Goal: Task Accomplishment & Management: Complete application form

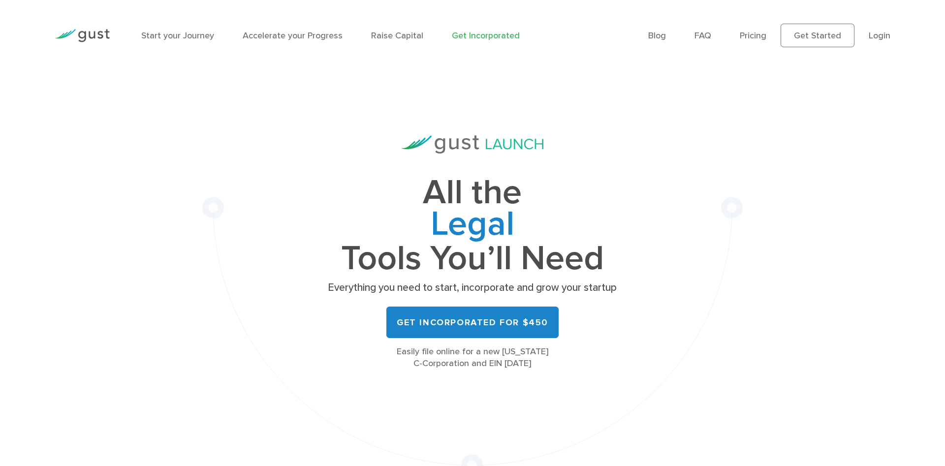
click at [880, 32] on link "Login" at bounding box center [880, 36] width 22 height 10
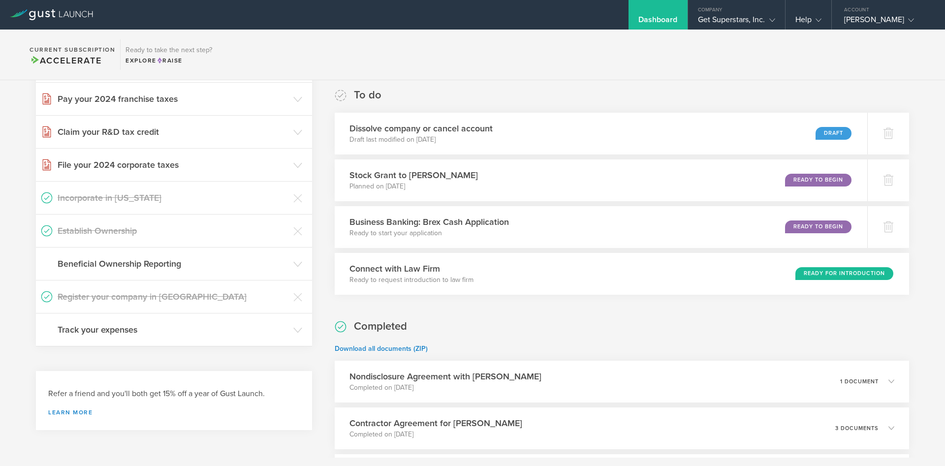
scroll to position [195, 0]
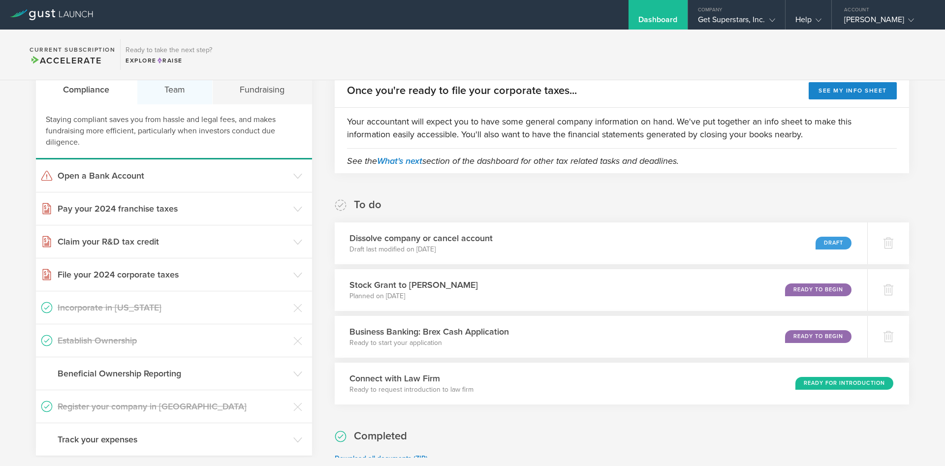
click at [185, 88] on div "Team" at bounding box center [175, 90] width 76 height 30
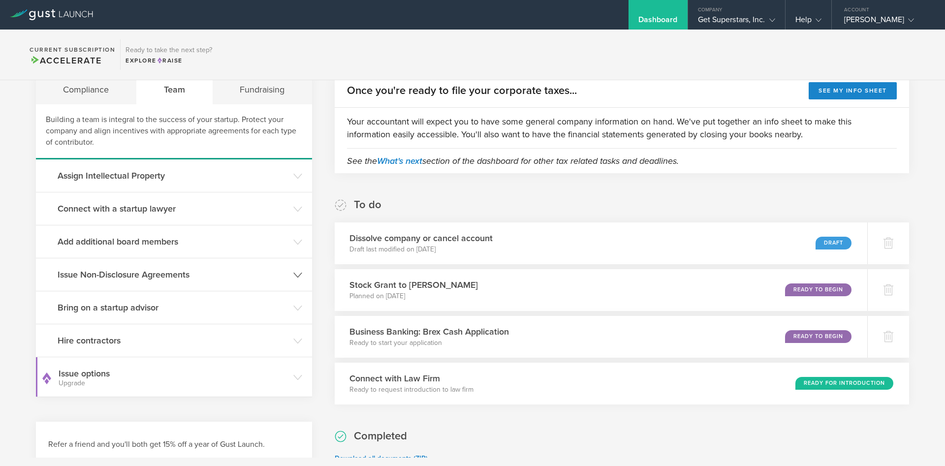
click at [144, 271] on h3 "Issue Non-Disclosure Agreements" at bounding box center [173, 274] width 231 height 13
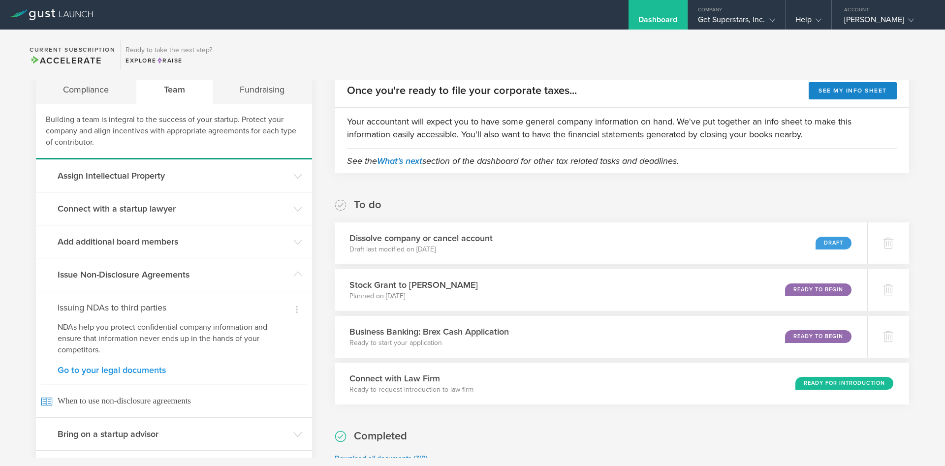
click at [129, 368] on link "Go to your legal documents" at bounding box center [174, 370] width 233 height 9
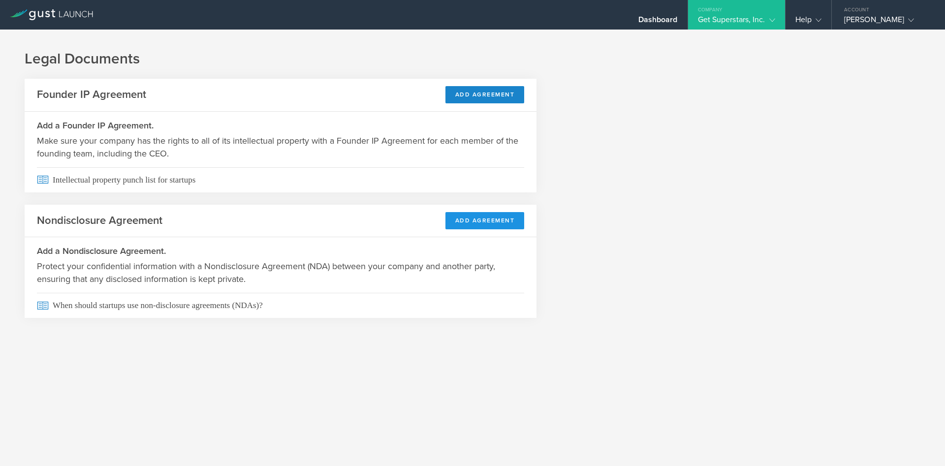
click at [475, 214] on button "Add Agreement" at bounding box center [485, 220] width 79 height 17
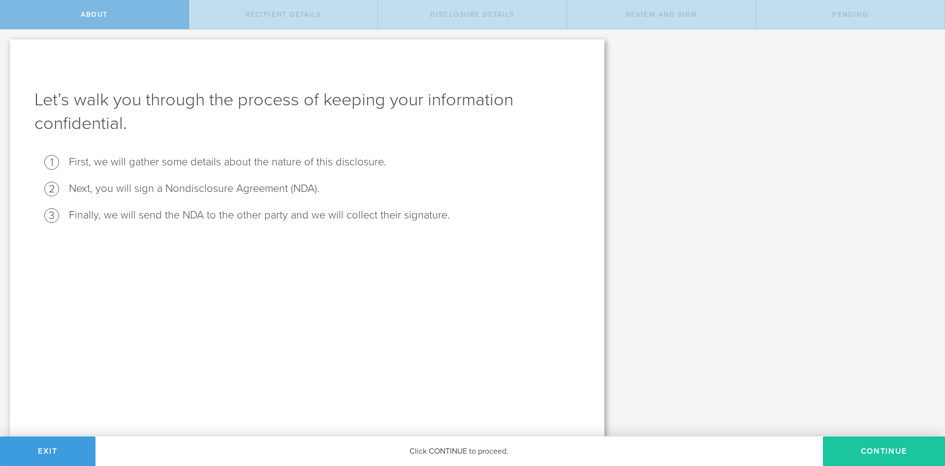
click at [884, 447] on button "Continue" at bounding box center [884, 452] width 122 height 30
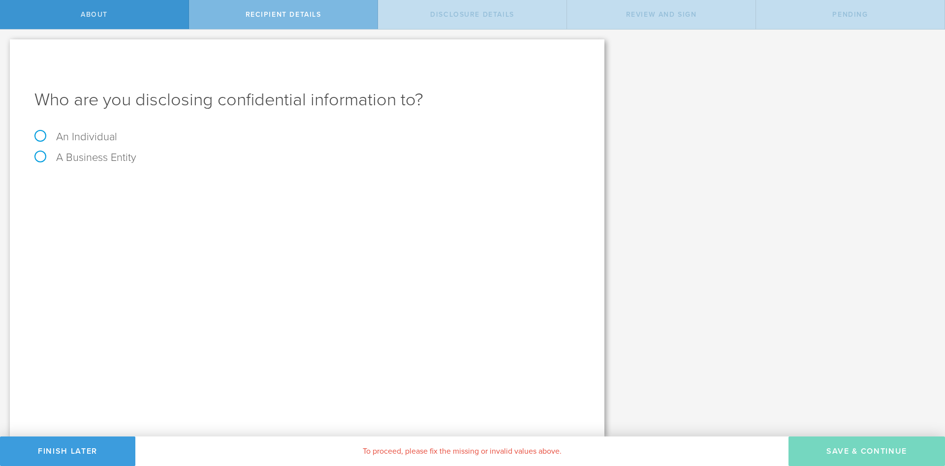
click at [39, 134] on label "An Individual" at bounding box center [75, 136] width 83 height 13
click at [6, 45] on input "An Individual" at bounding box center [3, 38] width 6 height 16
radio input "true"
click at [159, 183] on input "text" at bounding box center [344, 185] width 472 height 15
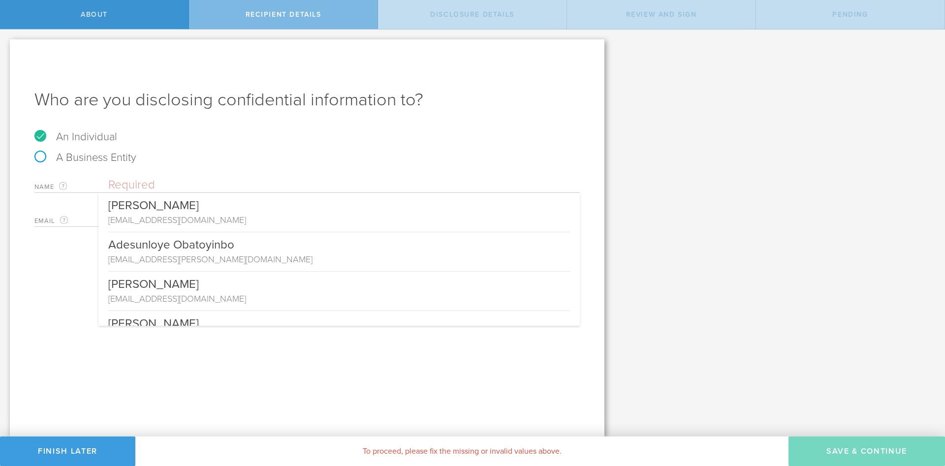
paste input "Shrivatsasingh [PERSON_NAME]"
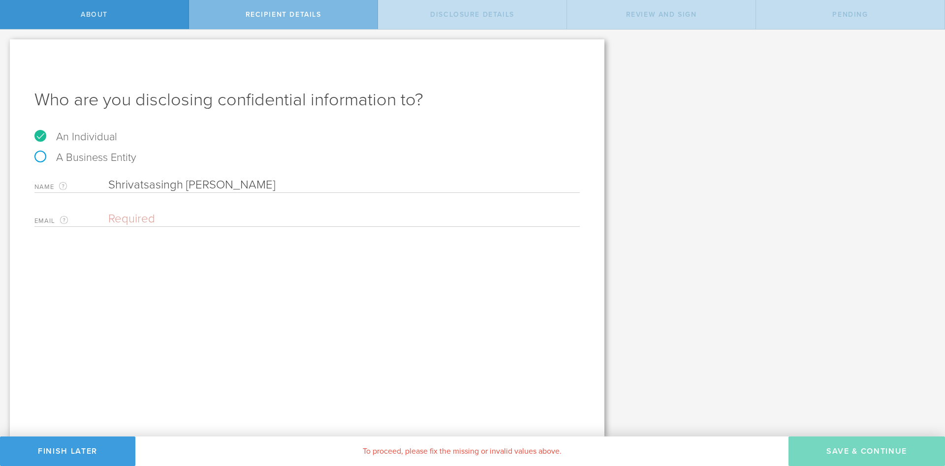
type input "Shrivatsasingh [PERSON_NAME]"
click at [155, 210] on div "Email The email address of the person that you are disclosing confidential info…" at bounding box center [306, 217] width 545 height 20
click at [140, 216] on input "email" at bounding box center [341, 219] width 467 height 15
paste input "[EMAIL_ADDRESS][DOMAIN_NAME]"
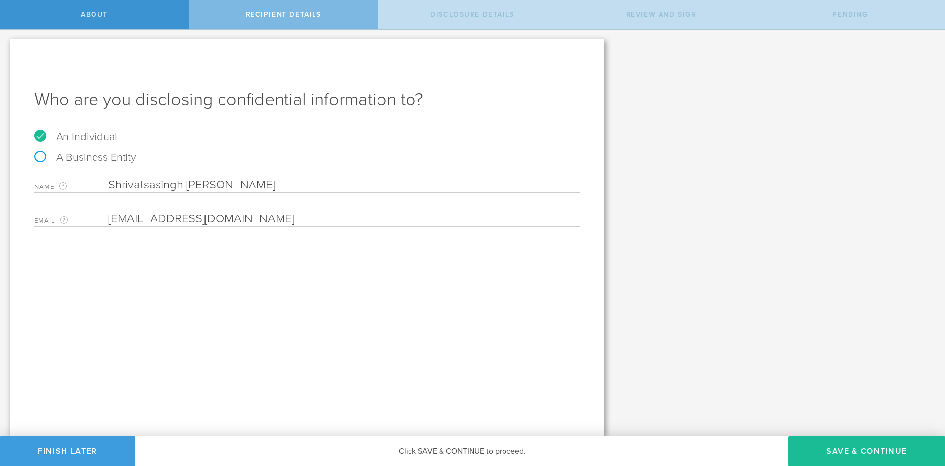
type input "[EMAIL_ADDRESS][DOMAIN_NAME]"
click at [255, 324] on div "Who are you disclosing confidential information to? An Individual A Business En…" at bounding box center [307, 237] width 595 height 397
click at [883, 458] on button "Save & Continue" at bounding box center [867, 452] width 157 height 30
select select "string:5 years"
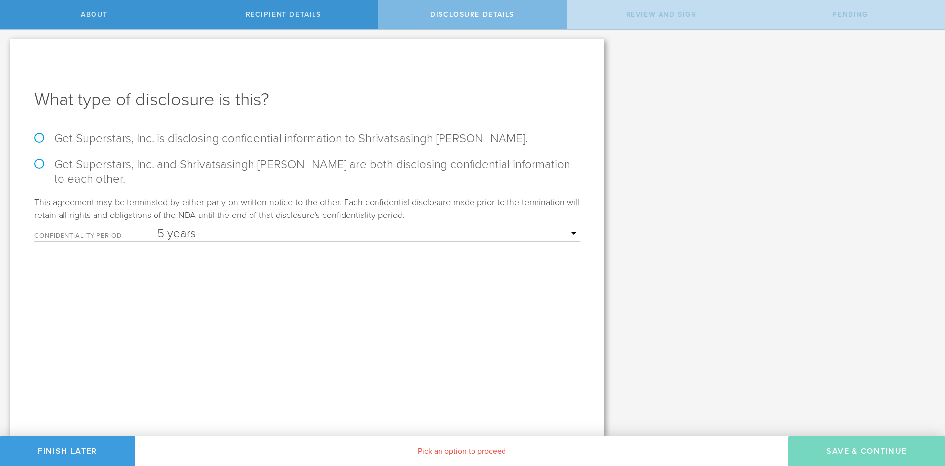
click at [36, 140] on label "Get Superstars, Inc. is disclosing confidential information to Shrivatsasingh R…" at bounding box center [306, 138] width 545 height 14
click at [6, 50] on input "Get Superstars, Inc. is disclosing confidential information to Shrivatsasingh R…" at bounding box center [3, 40] width 6 height 21
radio input "true"
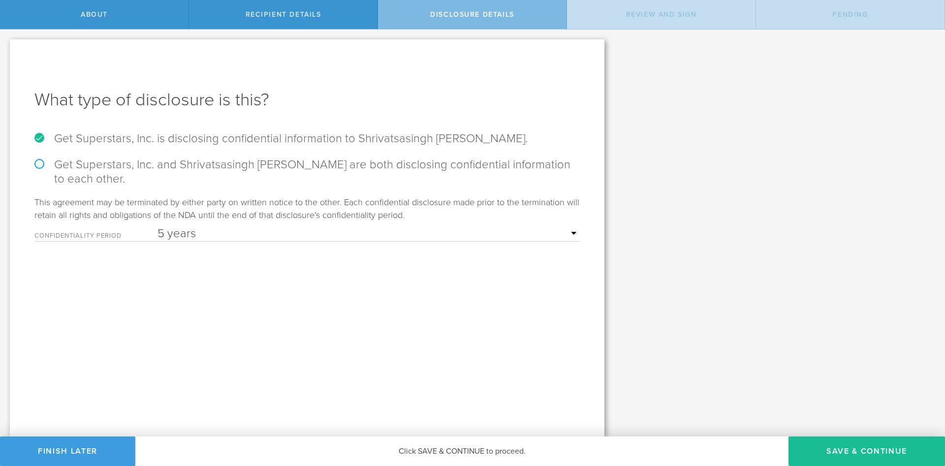
click at [158, 226] on select "1 year 2 years 3 years 4 years 5 years" at bounding box center [369, 233] width 422 height 15
select select "string:3 years"
click option "3 years" at bounding box center [0, 0] width 0 height 0
click at [879, 449] on button "Save & Continue" at bounding box center [867, 452] width 157 height 30
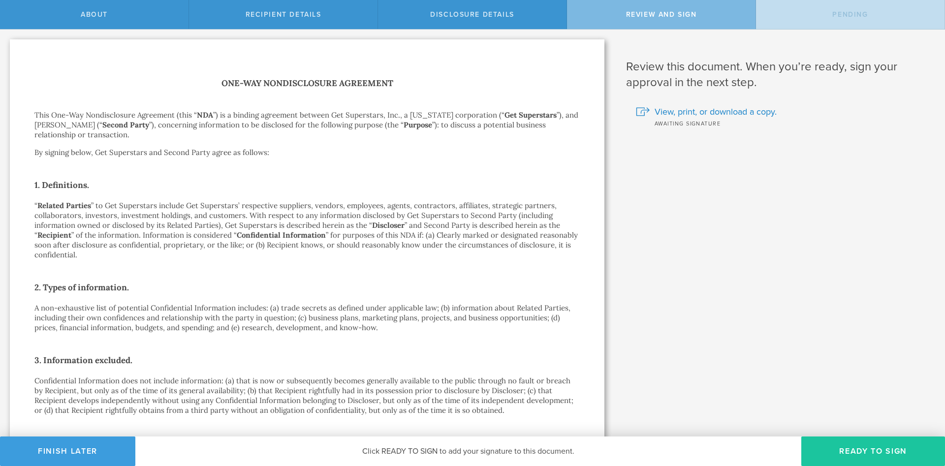
click at [844, 454] on button "Ready to Sign" at bounding box center [873, 452] width 144 height 30
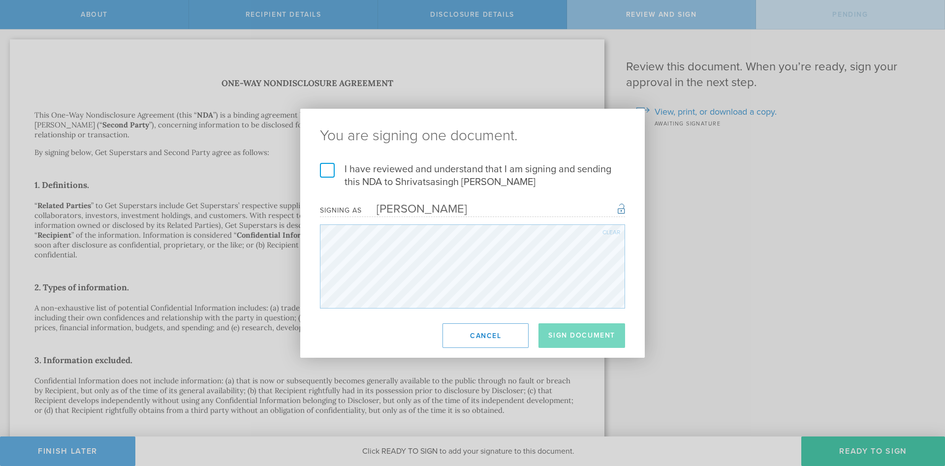
click at [323, 172] on label "I have reviewed and understand that I am signing and sending this NDA to Shriva…" at bounding box center [472, 176] width 305 height 26
click at [0, 0] on input "I have reviewed and understand that I am signing and sending this NDA to Shriva…" at bounding box center [0, 0] width 0 height 0
click at [575, 334] on button "Sign Document" at bounding box center [582, 335] width 87 height 25
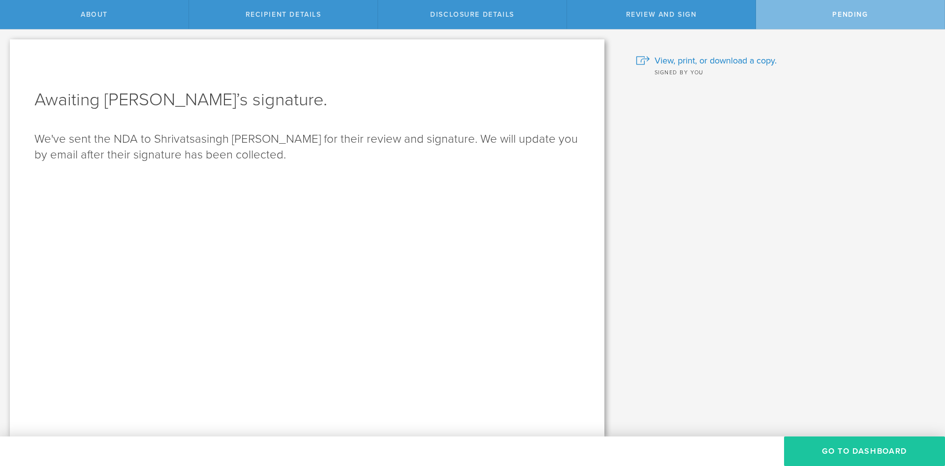
click at [845, 461] on button "Go to dashboard" at bounding box center [864, 452] width 161 height 30
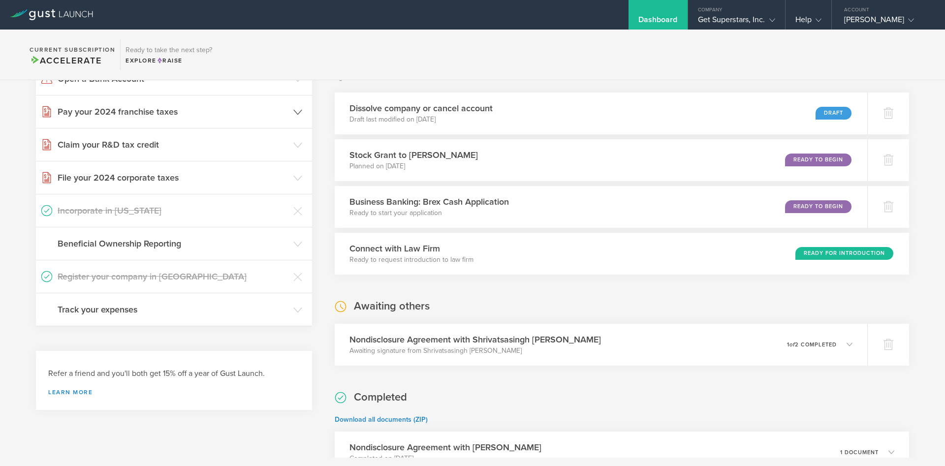
scroll to position [195, 0]
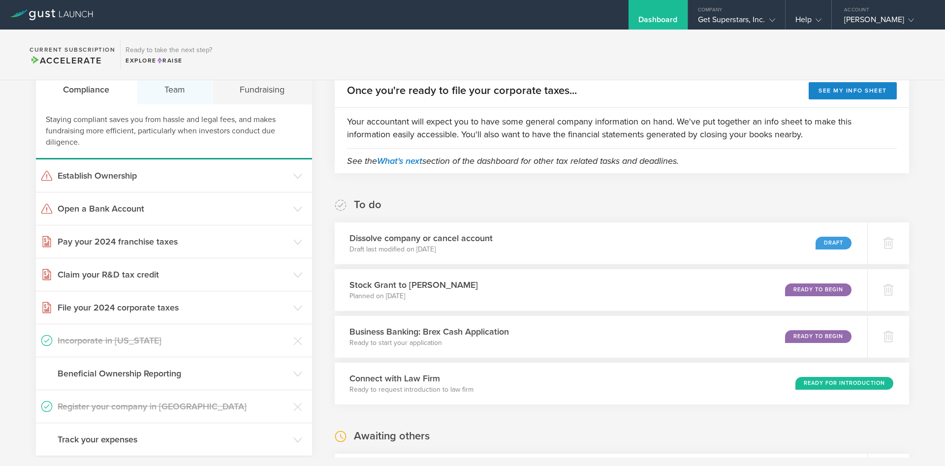
click at [178, 94] on div "Team" at bounding box center [175, 90] width 76 height 30
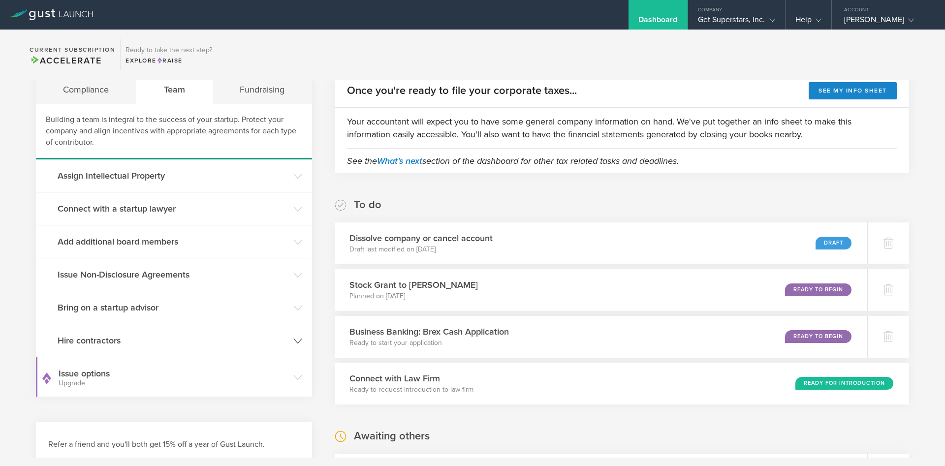
click at [117, 340] on h3 "Hire contractors" at bounding box center [173, 340] width 231 height 13
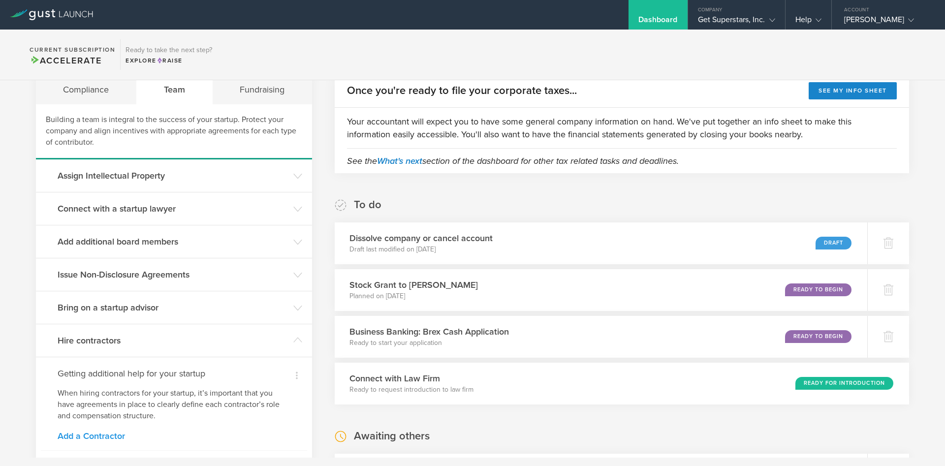
click at [113, 440] on link "Add a Contractor" at bounding box center [174, 436] width 233 height 9
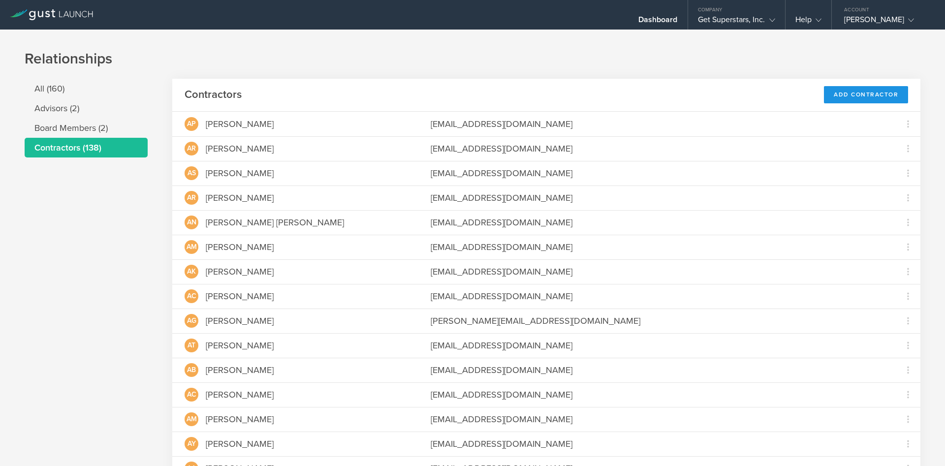
click at [867, 96] on div "Add Contractor" at bounding box center [866, 94] width 84 height 17
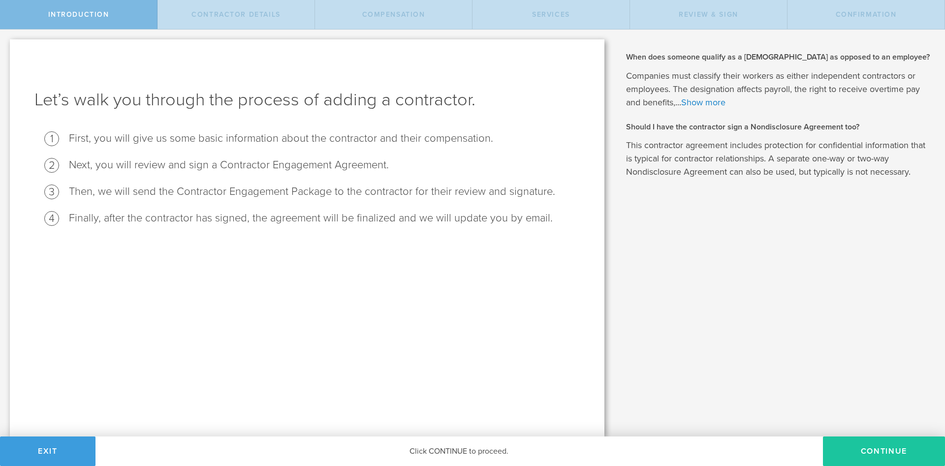
click at [844, 447] on button "Continue" at bounding box center [884, 452] width 122 height 30
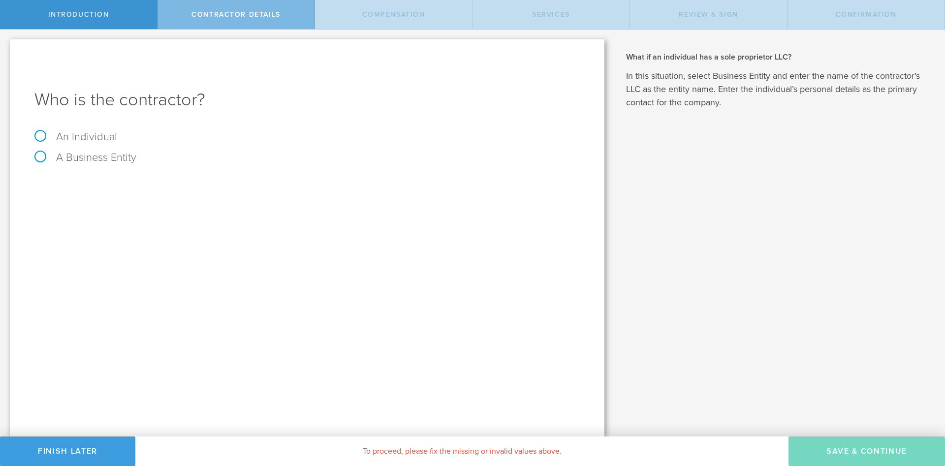
click at [38, 131] on label "An Individual" at bounding box center [75, 136] width 83 height 13
click at [6, 45] on input "An Individual" at bounding box center [3, 38] width 6 height 16
radio input "true"
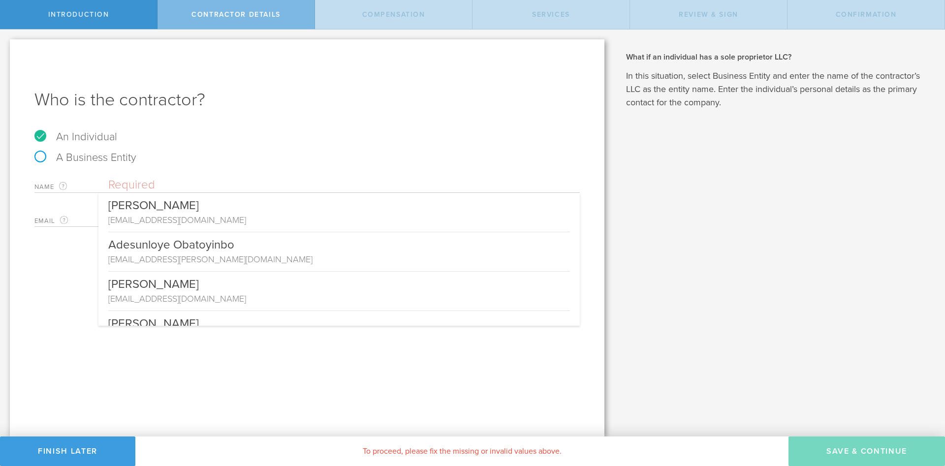
click at [205, 190] on input "text" at bounding box center [344, 185] width 472 height 15
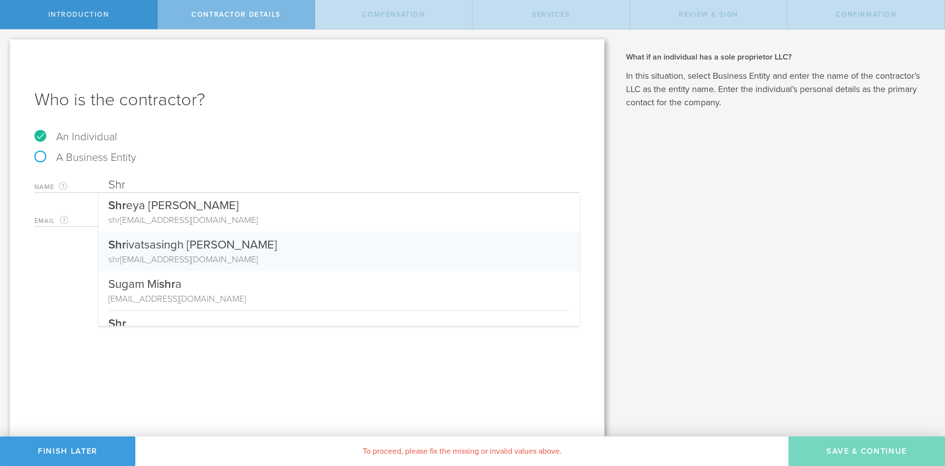
click at [248, 242] on div "Shr ivatsasingh [PERSON_NAME]" at bounding box center [339, 242] width 462 height 21
type input "Shrivatsasingh [PERSON_NAME]"
type input "[EMAIL_ADDRESS][DOMAIN_NAME]"
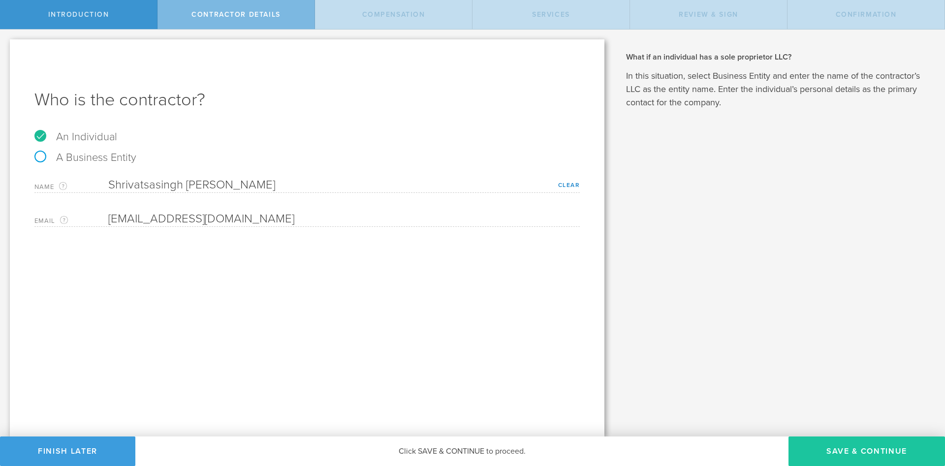
click at [851, 449] on button "Save & Continue" at bounding box center [867, 452] width 157 height 30
select select "none"
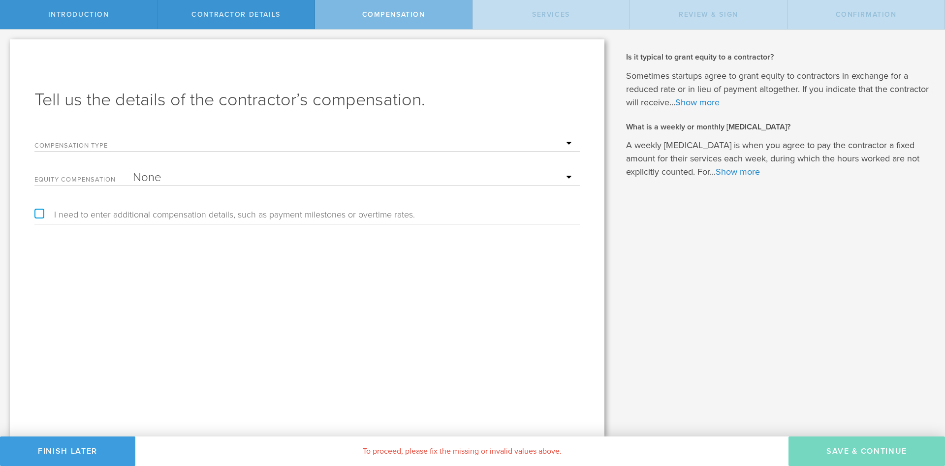
click at [136, 136] on div "Compensation Type Hourly Daily Weekly [MEDICAL_DATA] Monthly [MEDICAL_DATA] Pro…" at bounding box center [306, 141] width 545 height 20
click at [133, 136] on select "Hourly Daily Weekly [MEDICAL_DATA] Monthly [MEDICAL_DATA] Project Flat Rate No …" at bounding box center [354, 143] width 442 height 15
select select "project"
click option "Project Flat Rate" at bounding box center [0, 0] width 0 height 0
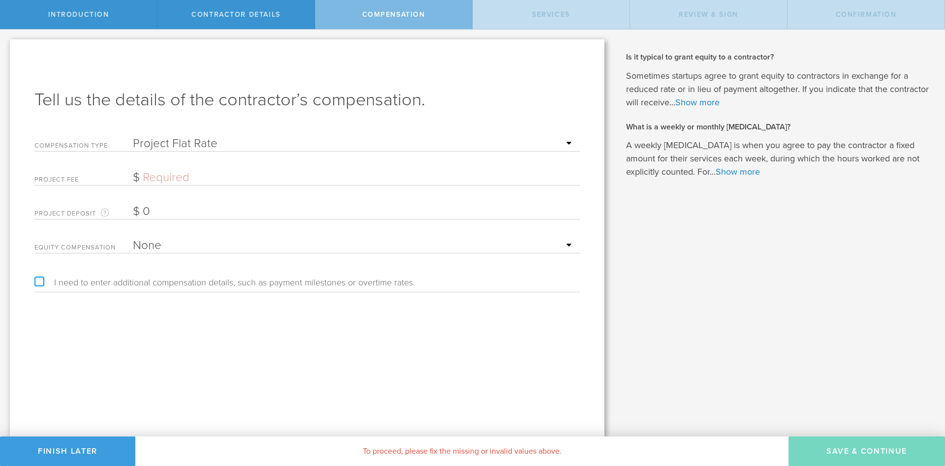
click at [166, 180] on input "text" at bounding box center [354, 177] width 442 height 15
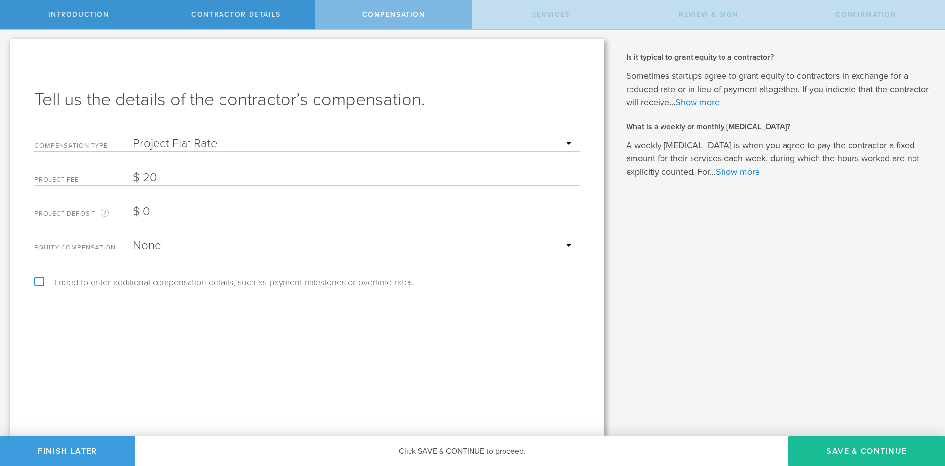
type input "20"
click at [250, 361] on div "Tell us the details of the contractor’s compensation. Compensation Type Hourly …" at bounding box center [307, 237] width 595 height 397
click at [870, 454] on button "Save & Continue" at bounding box center [867, 452] width 157 height 30
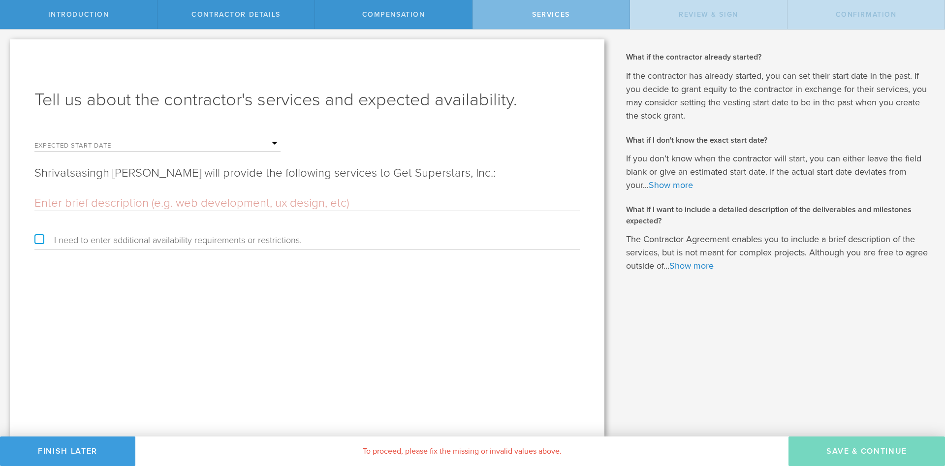
click at [149, 149] on input "text" at bounding box center [207, 143] width 148 height 15
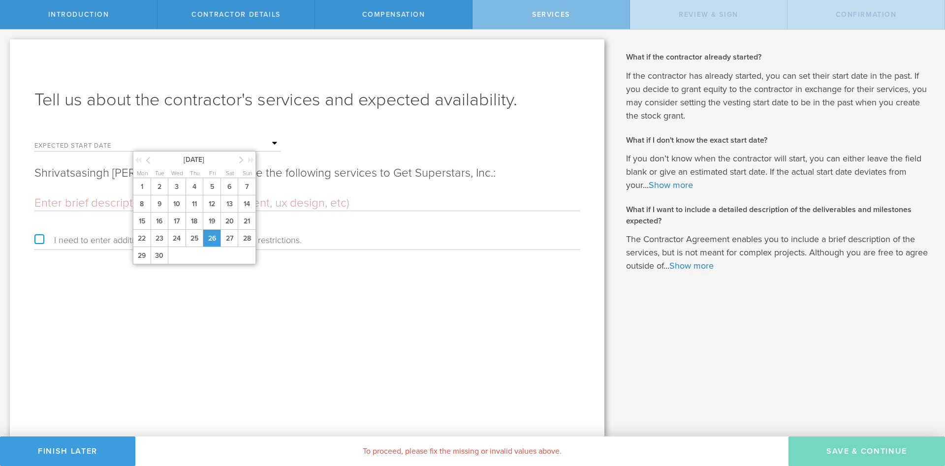
click at [212, 234] on span "26" at bounding box center [212, 238] width 18 height 17
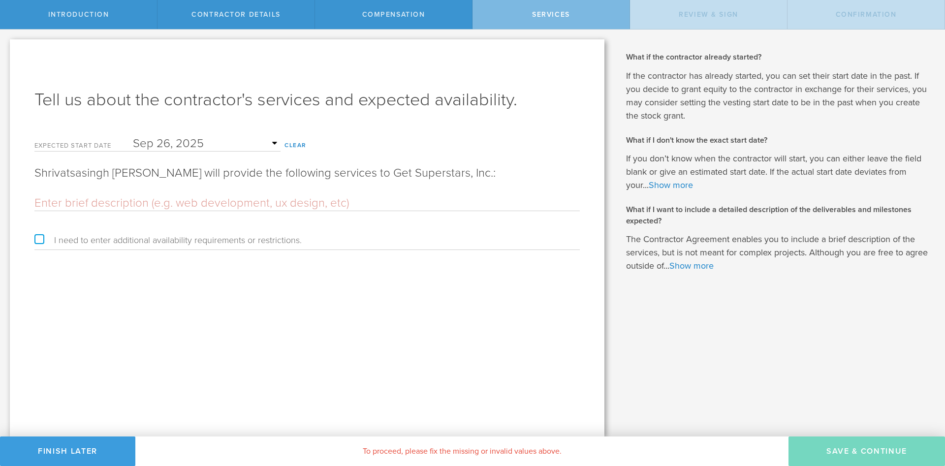
click at [182, 145] on input "text" at bounding box center [207, 143] width 148 height 15
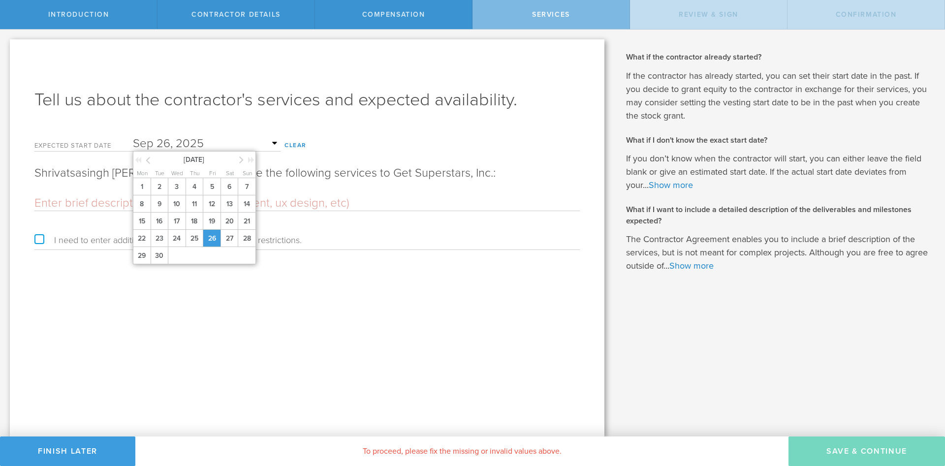
click at [216, 241] on span "26" at bounding box center [212, 238] width 18 height 17
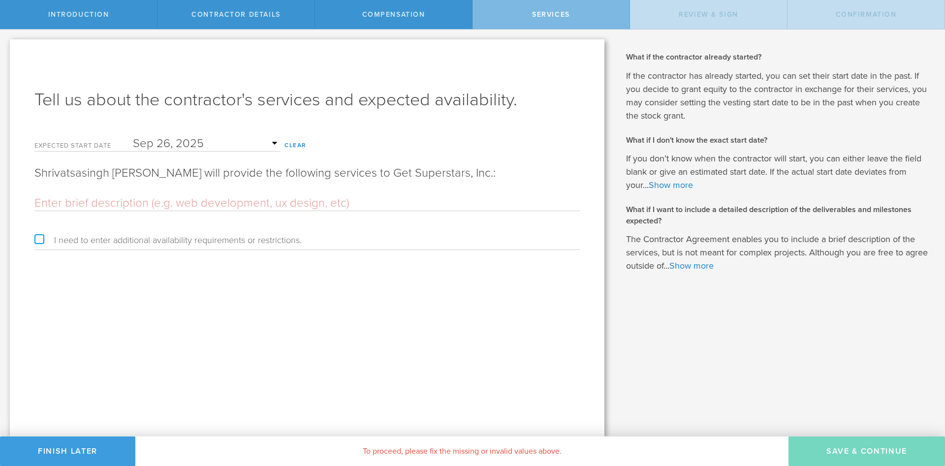
click at [93, 200] on input "text" at bounding box center [306, 203] width 545 height 15
paste input "TITLE – Software Developer Intern. SCOPE – this is an Internship to complement …"
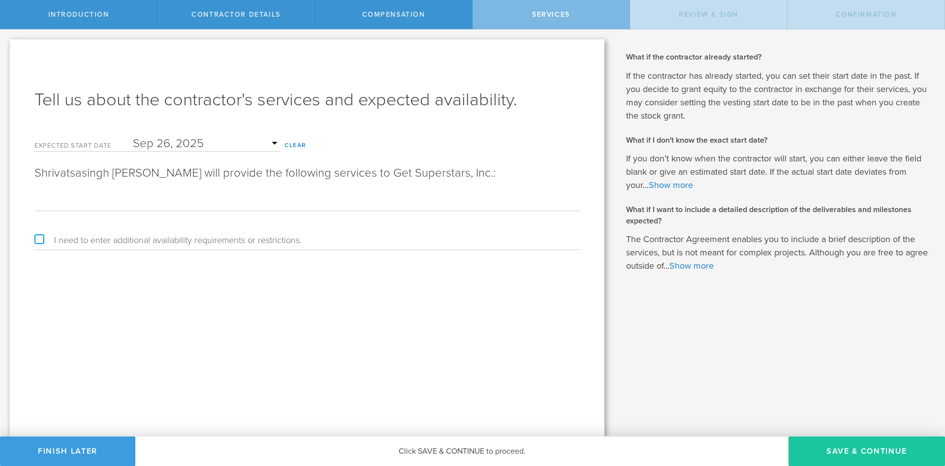
type input "TITLE – Software Developer Intern. SCOPE – this is an Internship to complement …"
click at [859, 454] on button "Save & Continue" at bounding box center [867, 452] width 157 height 30
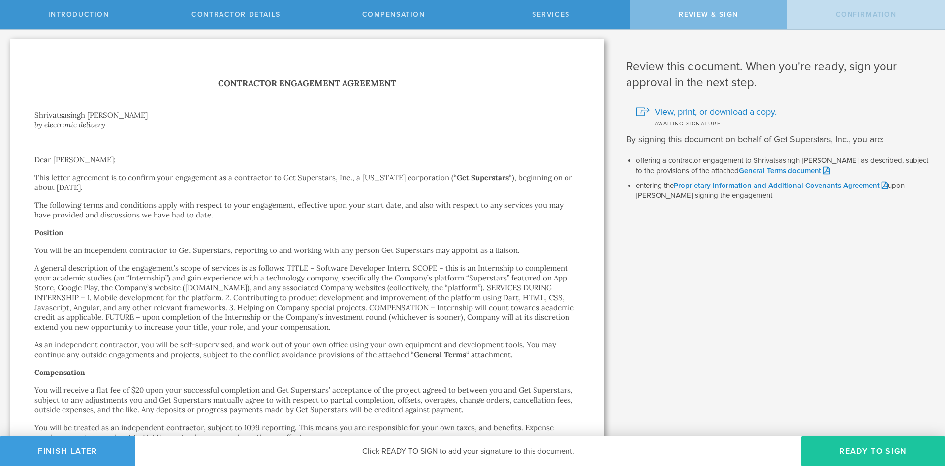
click at [865, 453] on button "Ready to Sign" at bounding box center [873, 452] width 144 height 30
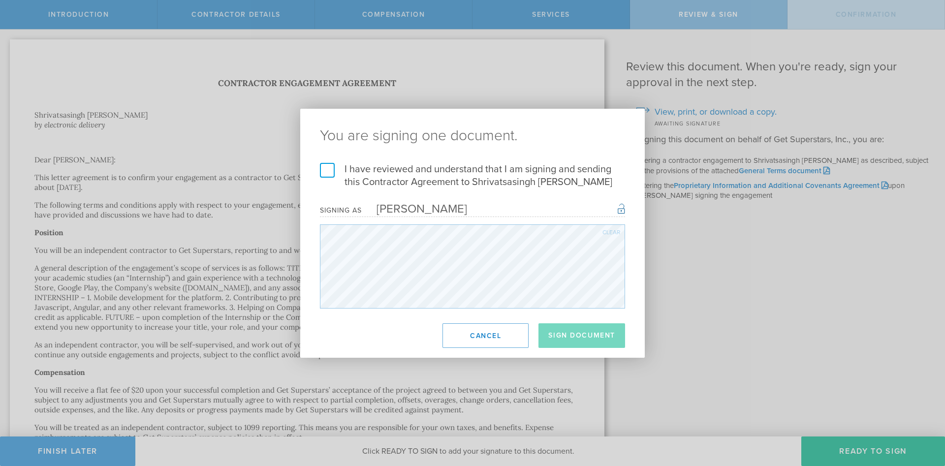
click at [321, 175] on label "I have reviewed and understand that I am signing and sending this Contractor Ag…" at bounding box center [472, 176] width 305 height 26
click at [0, 0] on input "I have reviewed and understand that I am signing and sending this Contractor Ag…" at bounding box center [0, 0] width 0 height 0
click at [592, 353] on footer "Sign Document Cancel" at bounding box center [472, 336] width 345 height 44
click at [592, 337] on button "Sign Document" at bounding box center [582, 335] width 87 height 25
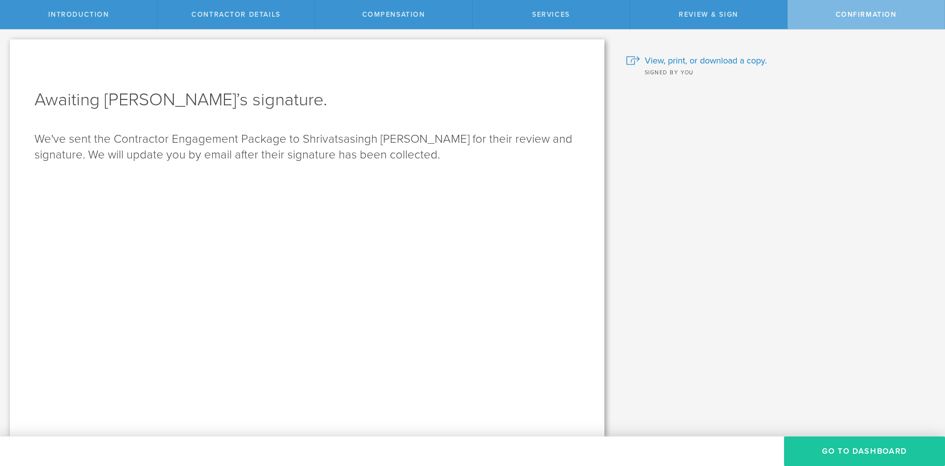
click at [859, 454] on button "Go To Dashboard" at bounding box center [864, 452] width 161 height 30
